Goal: Information Seeking & Learning: Find specific fact

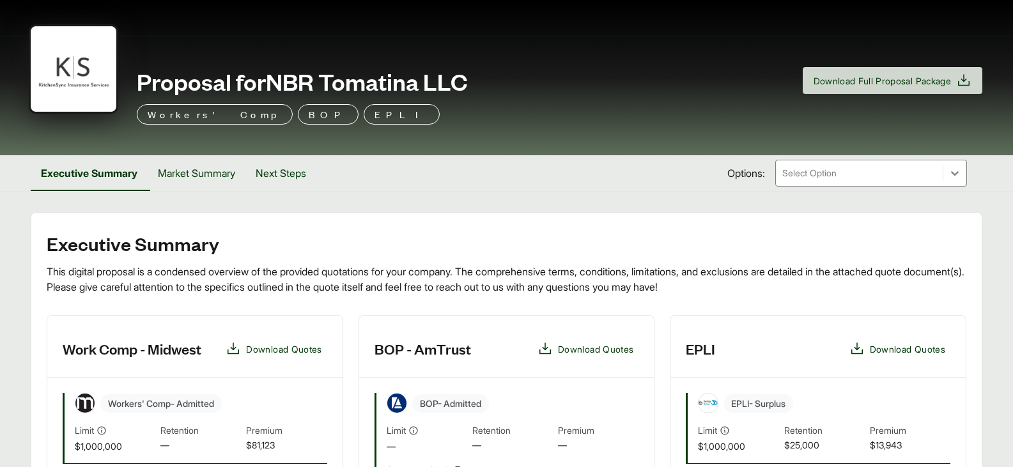
click at [180, 116] on p "Workers' Comp" at bounding box center [215, 114] width 134 height 15
click at [195, 114] on p "Workers' Comp" at bounding box center [215, 114] width 134 height 15
click at [199, 172] on button "Market Summary" at bounding box center [197, 173] width 98 height 36
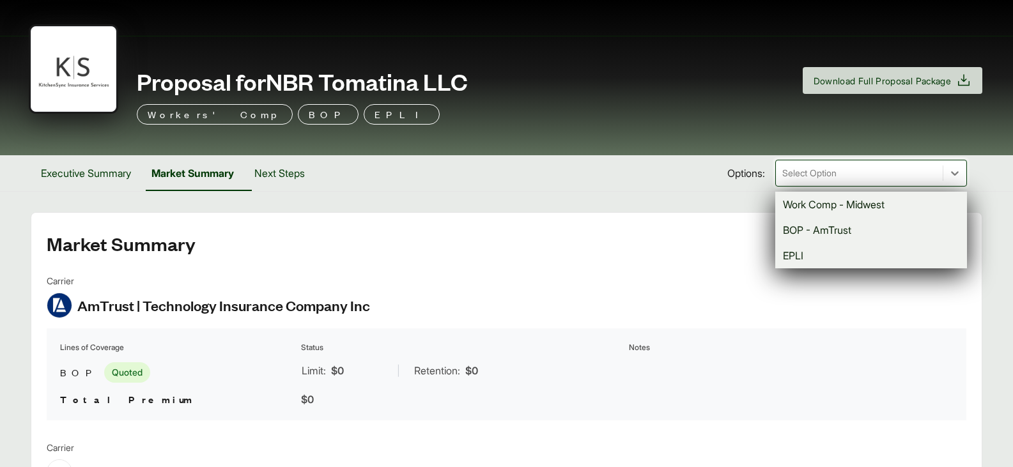
click at [838, 173] on div at bounding box center [859, 172] width 157 height 15
click at [830, 204] on div "Work Comp - Midwest" at bounding box center [871, 205] width 192 height 26
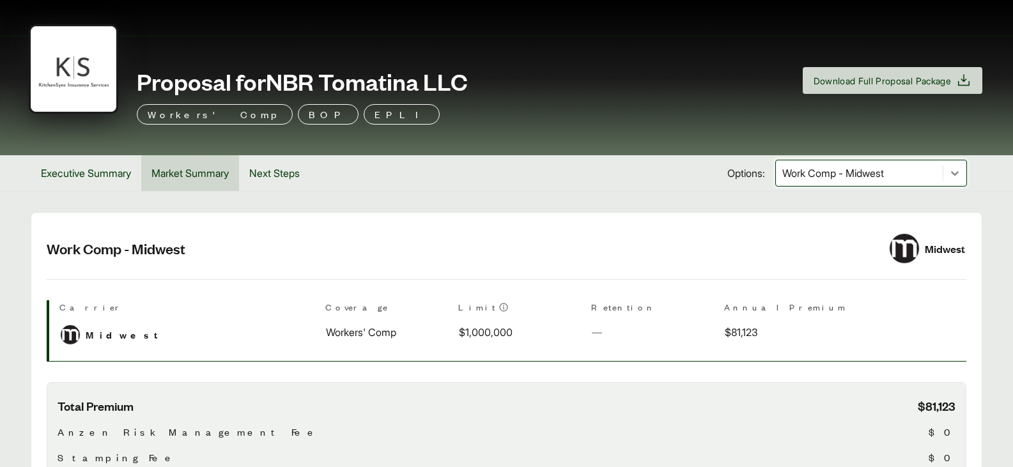
click at [194, 167] on button "Market Summary" at bounding box center [190, 173] width 98 height 36
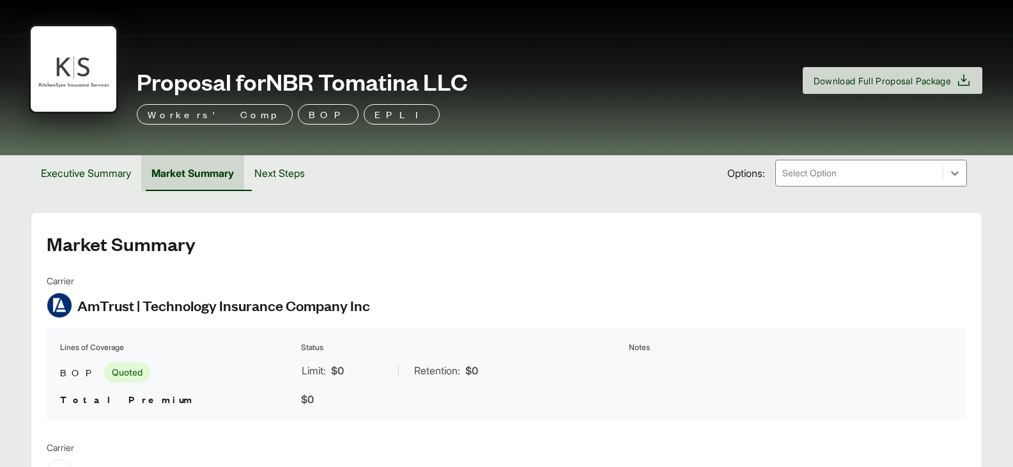
click at [224, 172] on button "Market Summary" at bounding box center [192, 173] width 103 height 36
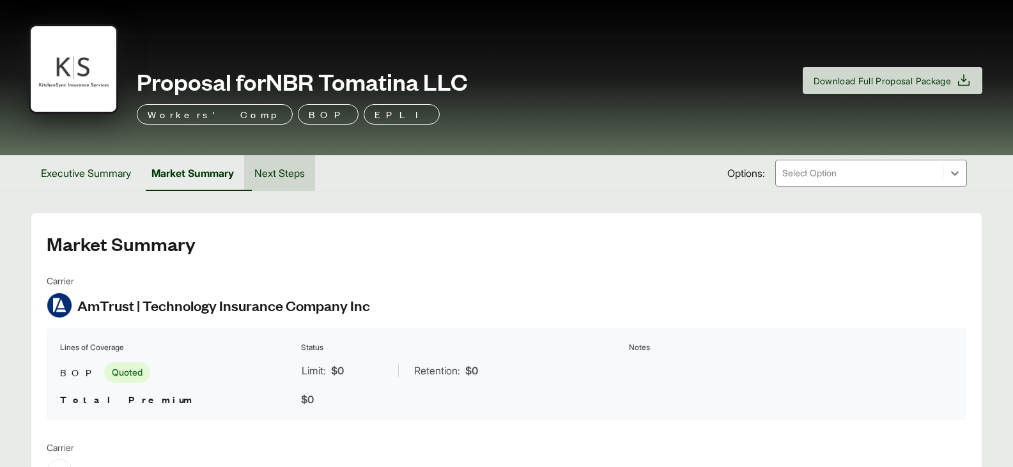
click at [293, 176] on button "Next Steps" at bounding box center [279, 173] width 71 height 36
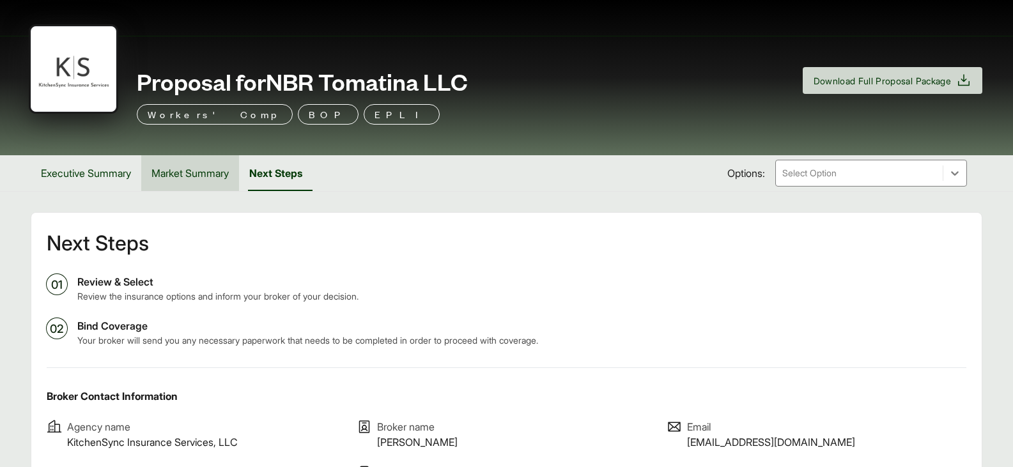
click at [194, 175] on button "Market Summary" at bounding box center [190, 173] width 98 height 36
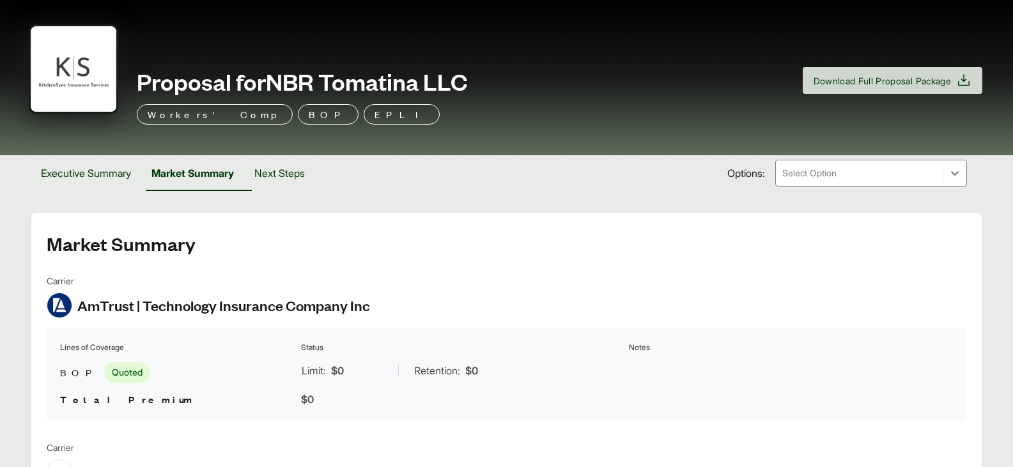
click at [183, 111] on p "Workers' Comp" at bounding box center [215, 114] width 134 height 15
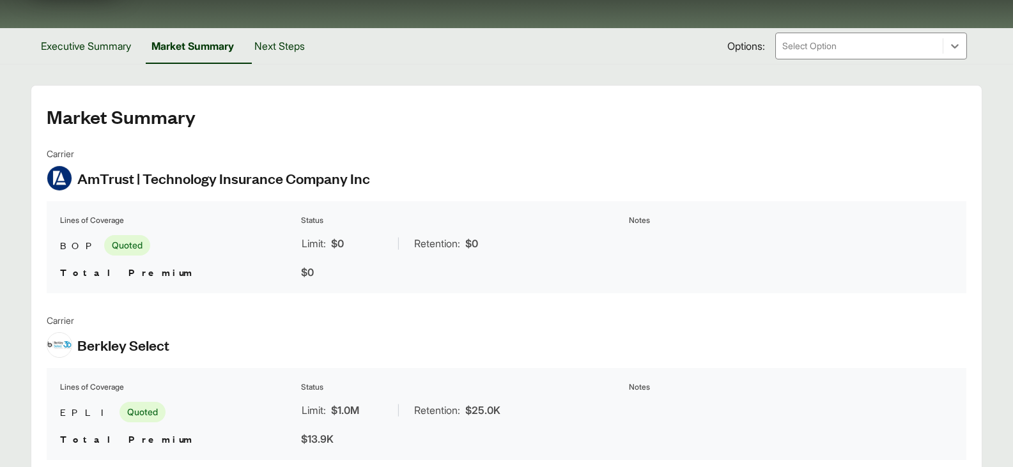
scroll to position [128, 0]
click at [74, 34] on button "Executive Summary" at bounding box center [86, 45] width 111 height 36
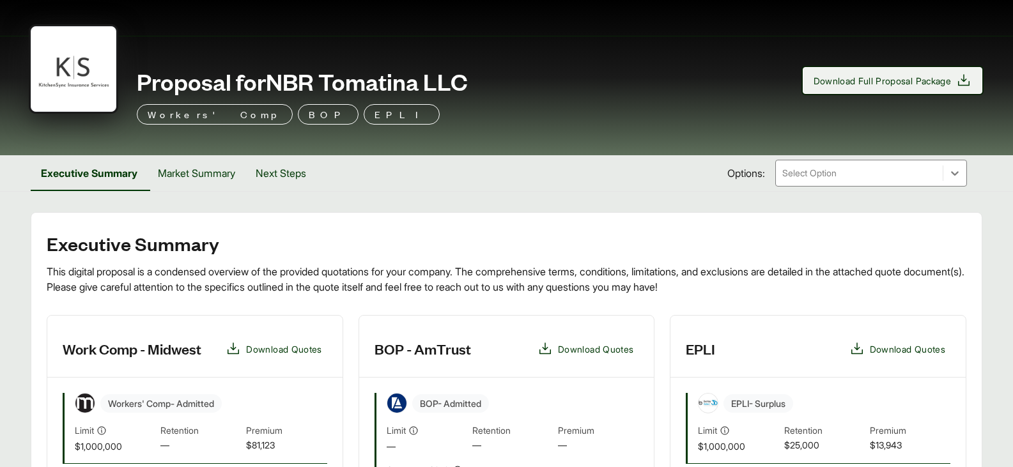
click at [903, 88] on span "Download Full Proposal Package" at bounding box center [892, 80] width 158 height 15
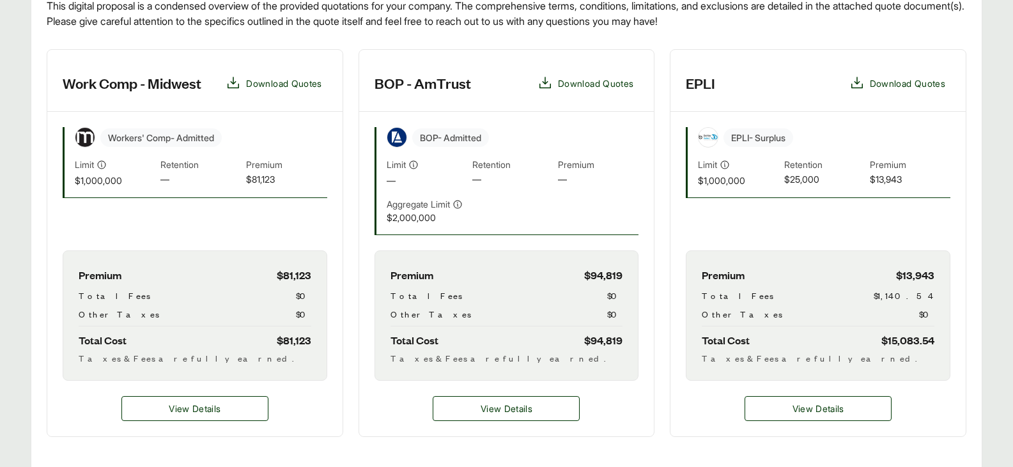
scroll to position [319, 0]
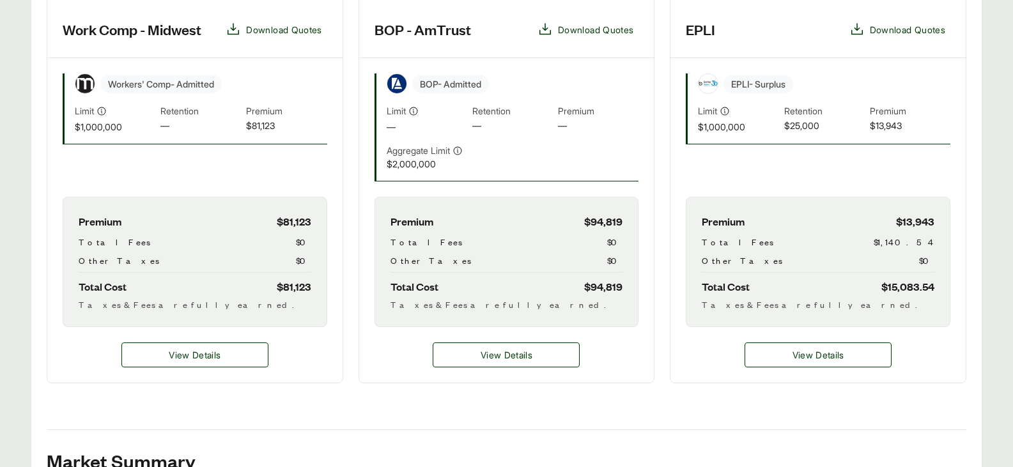
click at [932, 286] on span "$15,083.54" at bounding box center [907, 286] width 53 height 17
click at [932, 285] on span "$15,083.54" at bounding box center [907, 286] width 53 height 17
click at [905, 288] on div "Premium $13,943 Total Fees $1,140.54 Other Taxes $0 Total Cost $15,083.54 Taxes…" at bounding box center [818, 262] width 265 height 130
click at [805, 354] on span "View Details" at bounding box center [818, 354] width 52 height 13
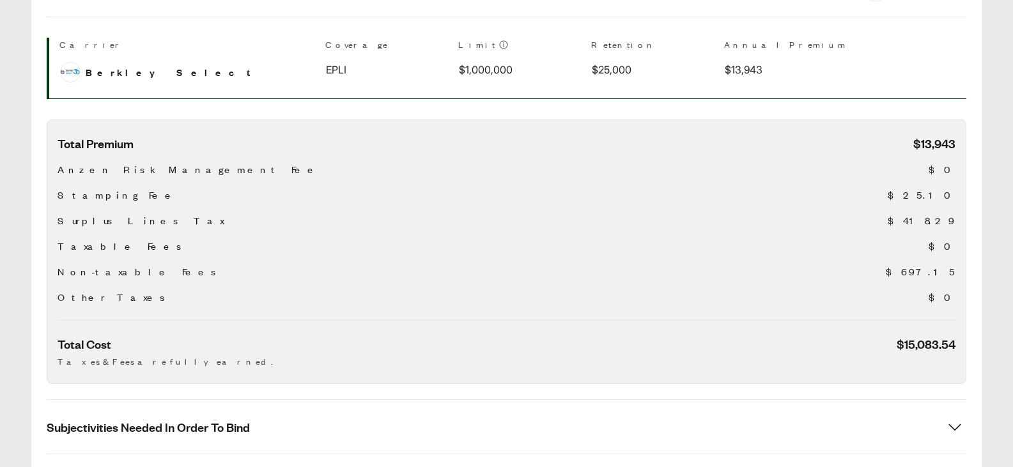
scroll to position [319, 0]
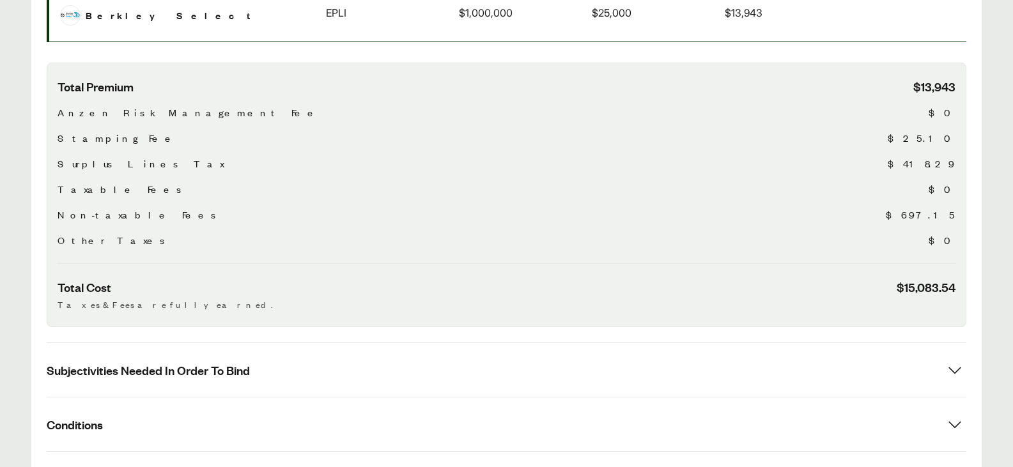
click at [902, 285] on span "$15,083.54" at bounding box center [925, 287] width 59 height 16
drag, startPoint x: 904, startPoint y: 286, endPoint x: 956, endPoint y: 291, distance: 52.6
click at [956, 291] on div "Total Premium $13,943 Anzen Risk Management Fee $0 Stamping Fee $25.10 Surplus …" at bounding box center [506, 195] width 919 height 265
copy span "15,083.54"
